Goal: Transaction & Acquisition: Download file/media

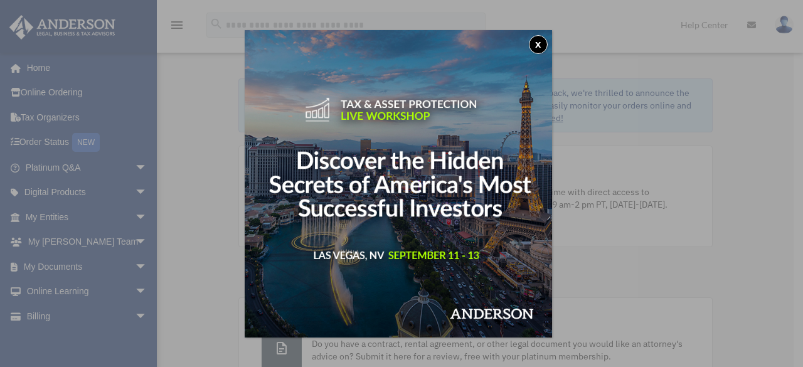
click at [193, 220] on div "x" at bounding box center [401, 183] width 803 height 367
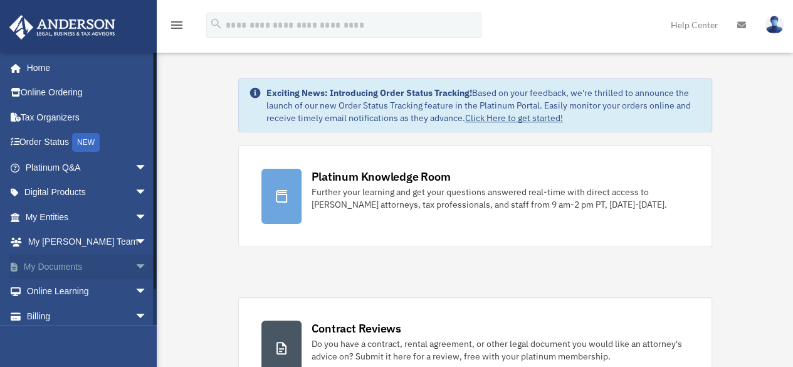
click at [135, 265] on span "arrow_drop_down" at bounding box center [147, 267] width 25 height 26
click at [58, 295] on link "Box" at bounding box center [92, 291] width 149 height 25
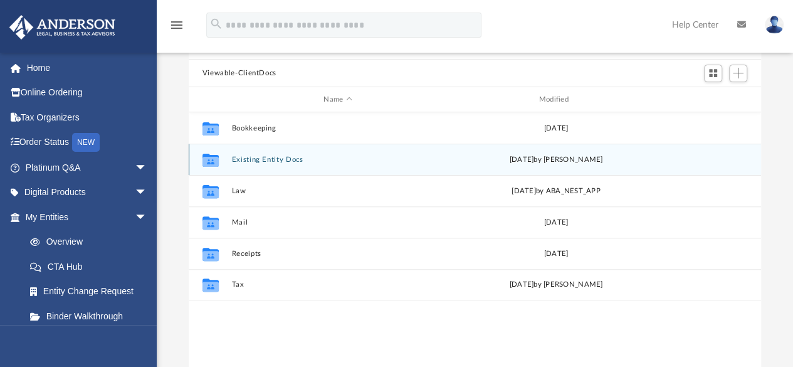
scroll to position [103, 0]
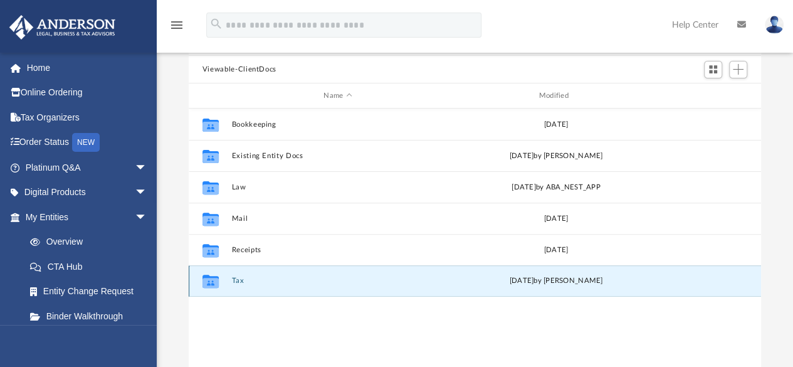
click at [238, 283] on button "Tax" at bounding box center [337, 281] width 213 height 8
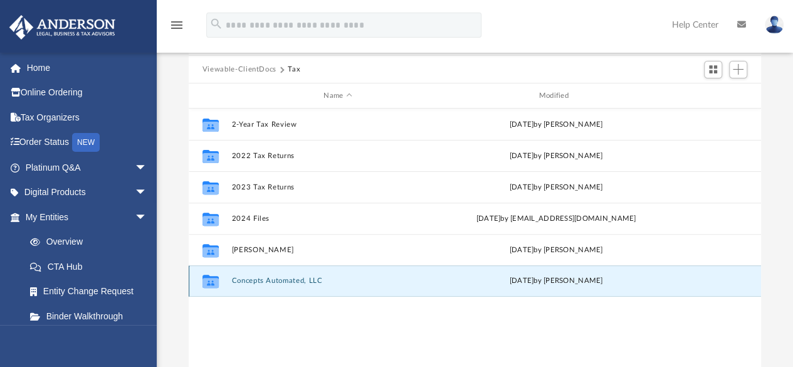
click at [268, 277] on button "Concepts Automated, LLC" at bounding box center [337, 281] width 213 height 8
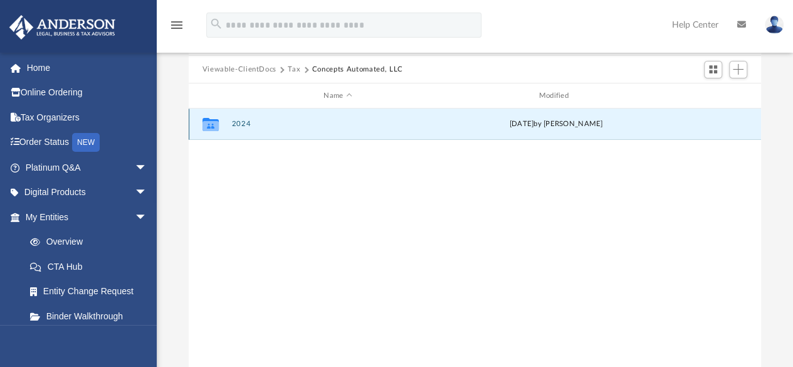
click at [243, 121] on button "2024" at bounding box center [337, 124] width 213 height 8
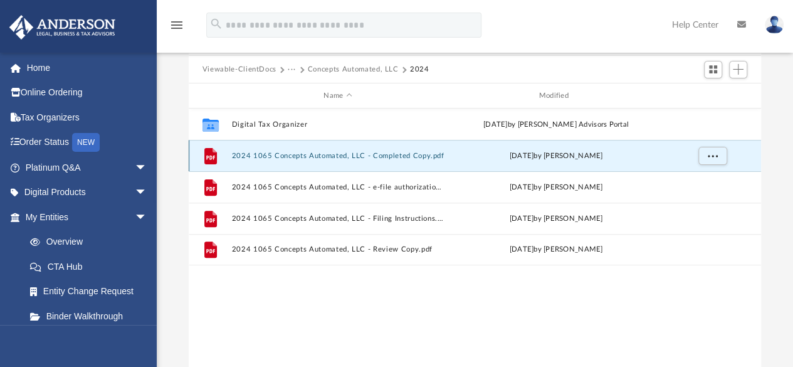
click at [388, 155] on button "2024 1065 Concepts Automated, LLC - Completed Copy.pdf" at bounding box center [337, 156] width 213 height 8
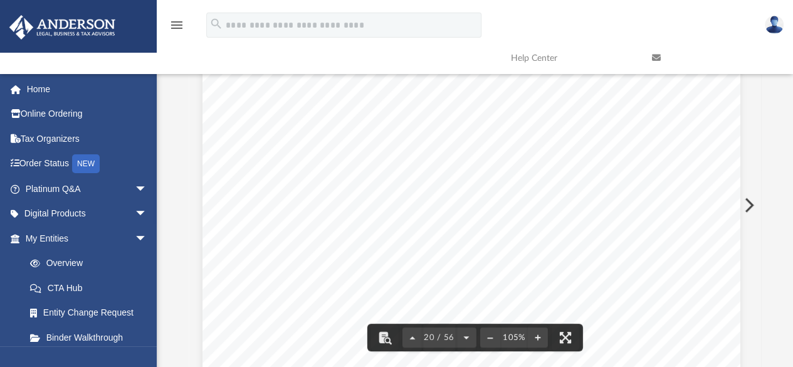
scroll to position [13659, 4]
click at [568, 336] on button "File preview" at bounding box center [566, 338] width 28 height 28
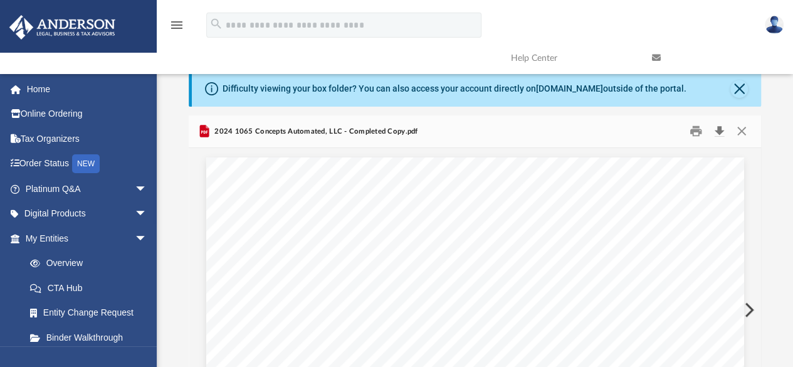
click at [721, 130] on button "Download" at bounding box center [719, 131] width 23 height 19
